Goal: Task Accomplishment & Management: Manage account settings

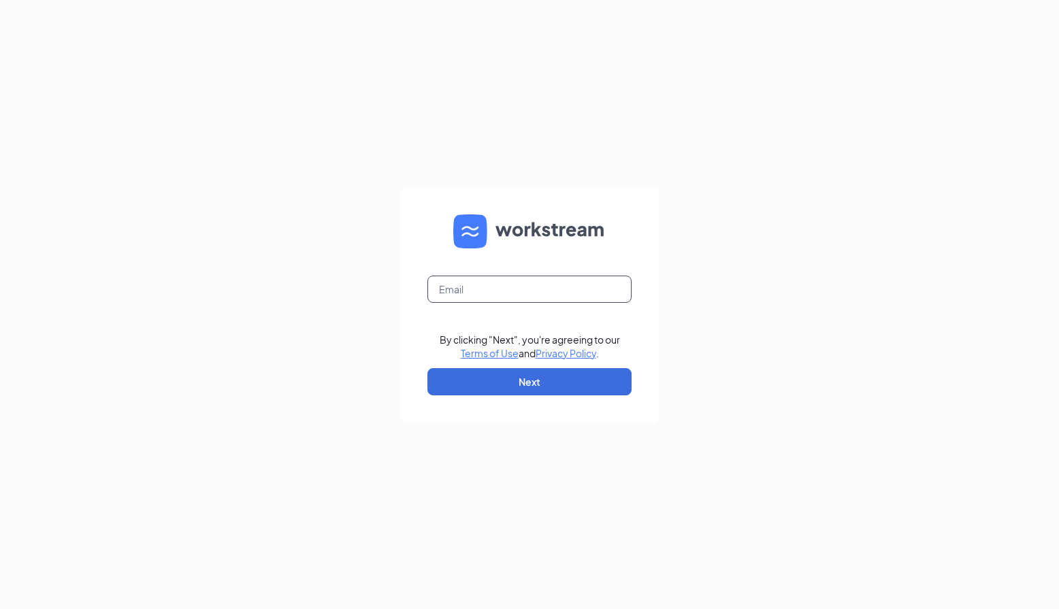
click at [538, 283] on input "text" at bounding box center [529, 289] width 204 height 27
type input "[PERSON_NAME][EMAIL_ADDRESS][PERSON_NAME][DOMAIN_NAME]"
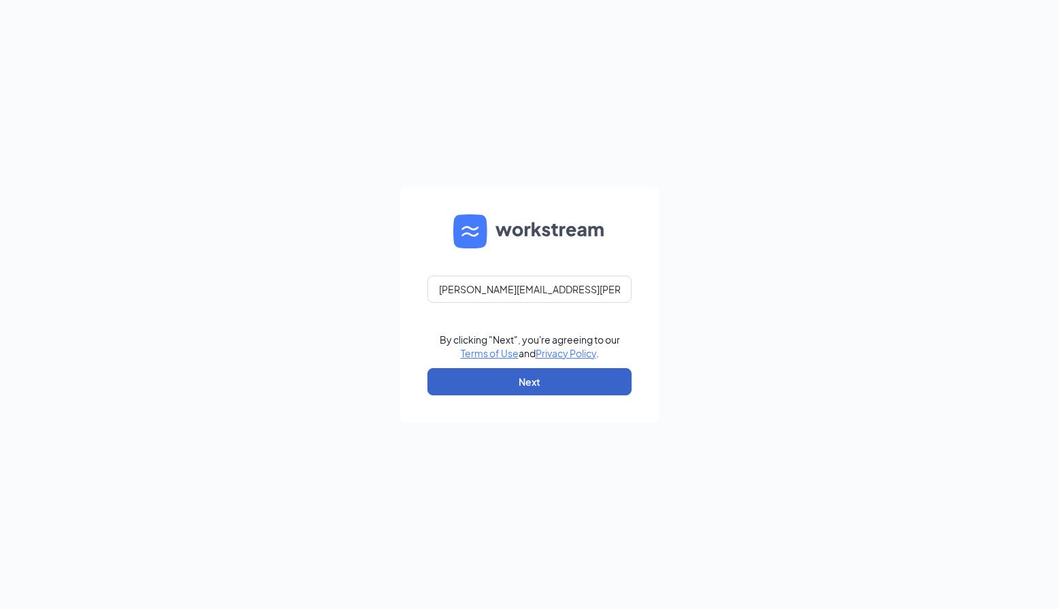
click at [520, 384] on button "Next" at bounding box center [529, 381] width 204 height 27
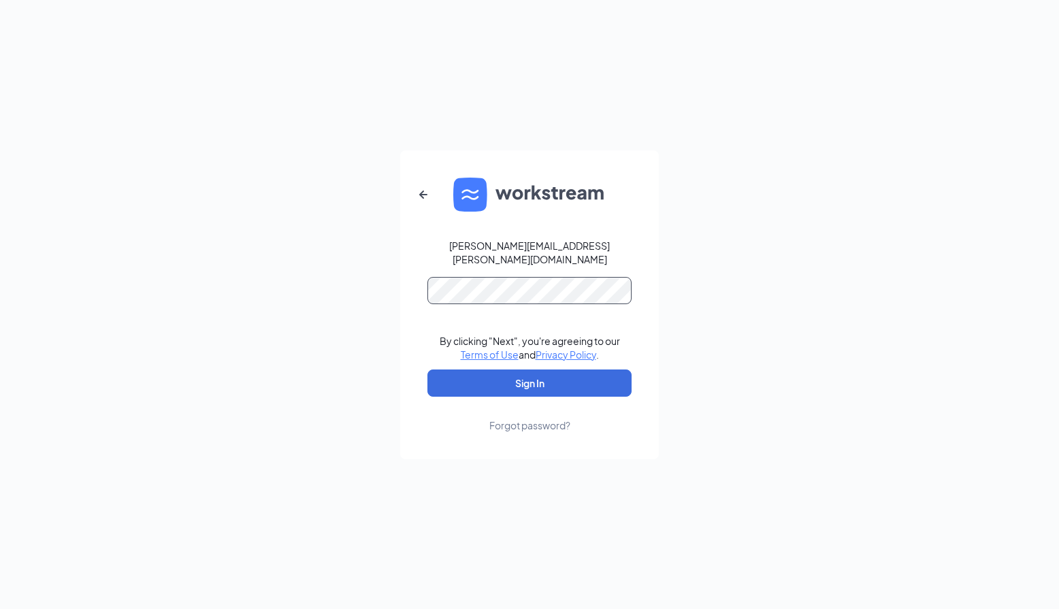
click at [427, 370] on button "Sign In" at bounding box center [529, 383] width 204 height 27
